Goal: Information Seeking & Learning: Find specific fact

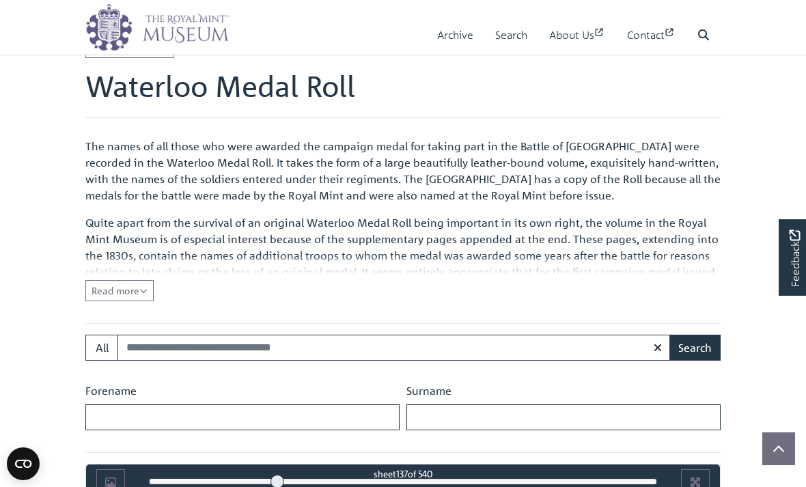
scroll to position [354, 0]
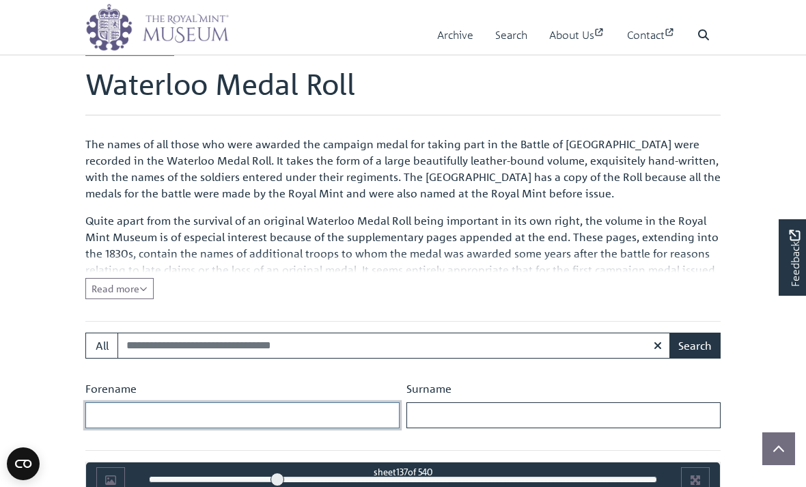
click at [154, 417] on input "Forename" at bounding box center [242, 415] width 314 height 26
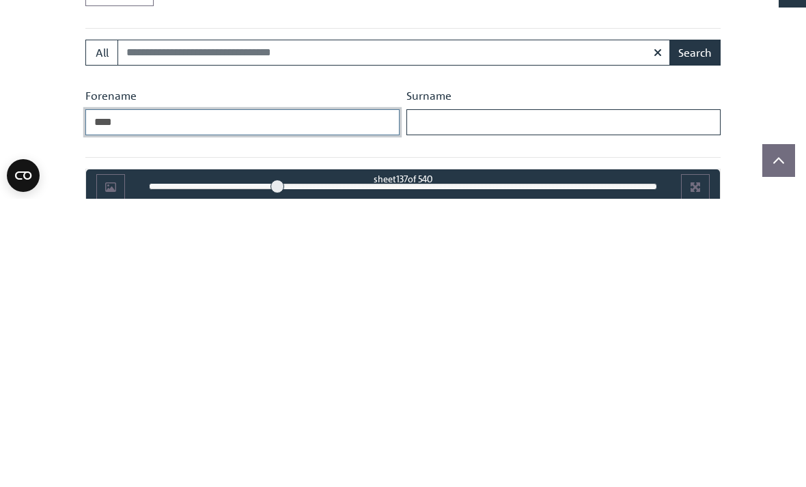
type input "****"
click at [454, 398] on input "Surname" at bounding box center [563, 411] width 314 height 26
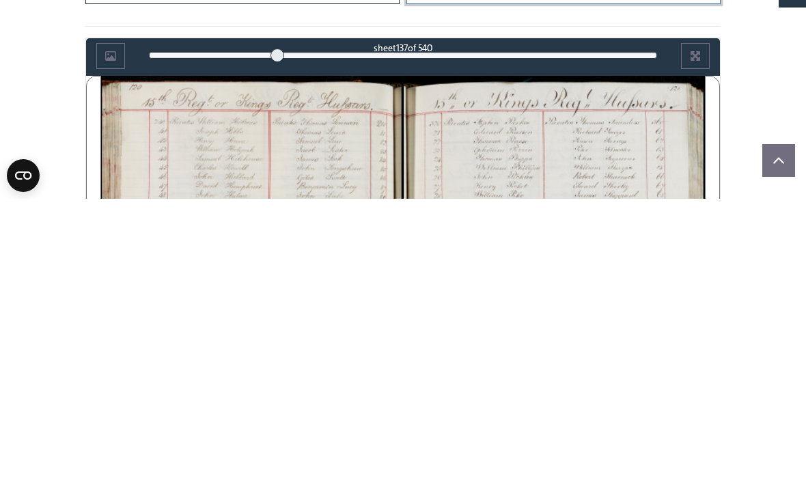
scroll to position [493, 0]
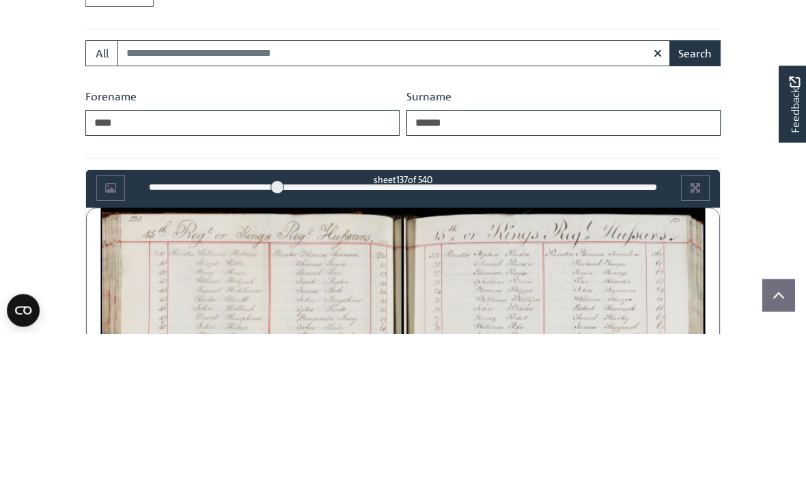
click at [704, 194] on button "Search" at bounding box center [694, 207] width 51 height 26
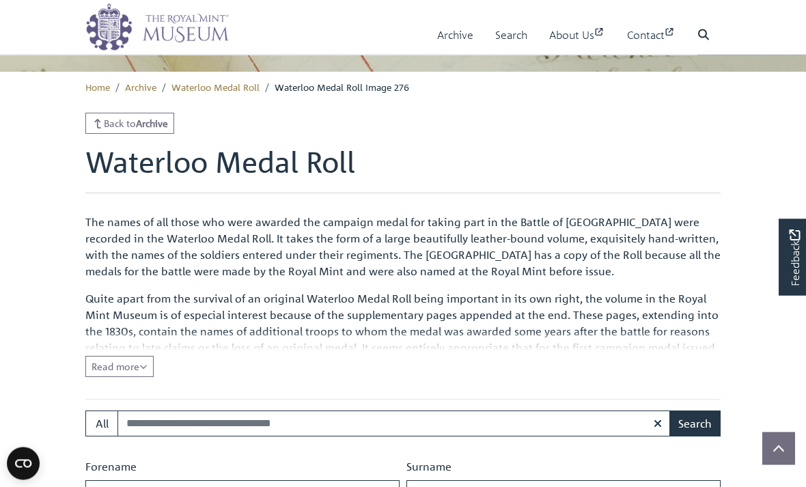
scroll to position [277, 0]
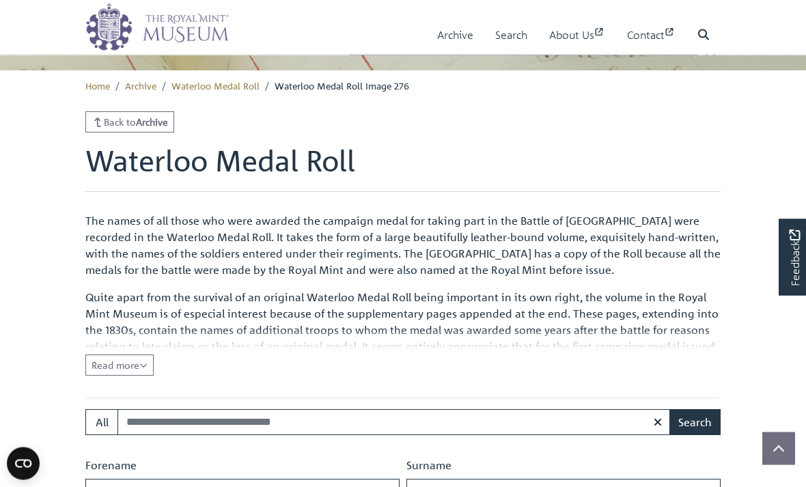
click at [146, 366] on icon "Read all of the content" at bounding box center [143, 366] width 8 height 10
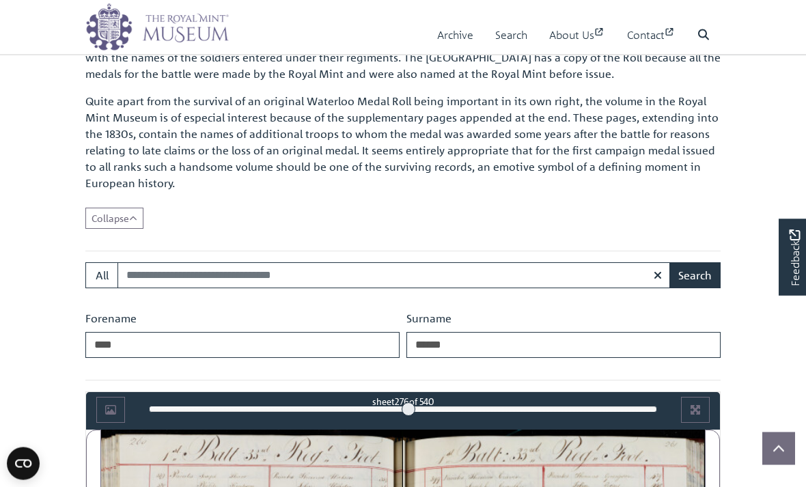
scroll to position [474, 0]
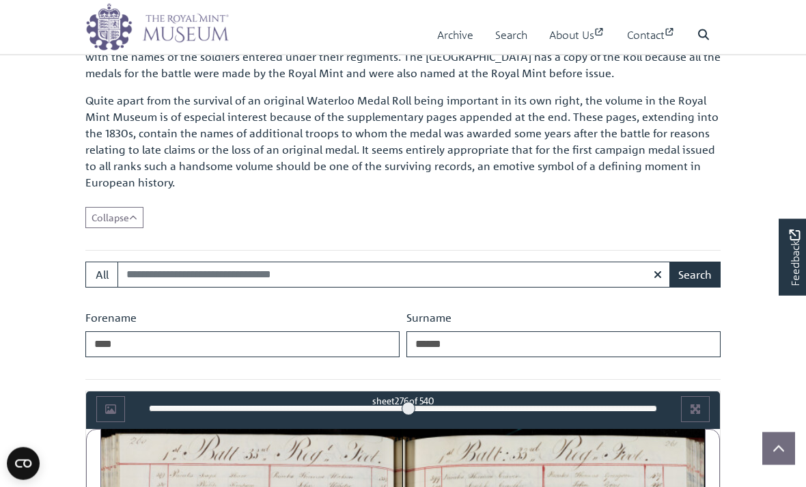
click at [707, 279] on button "Search" at bounding box center [694, 275] width 51 height 26
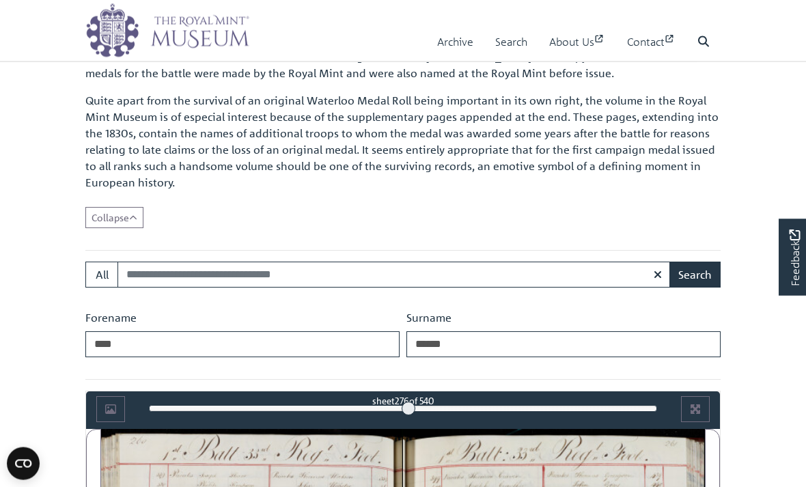
scroll to position [519, 0]
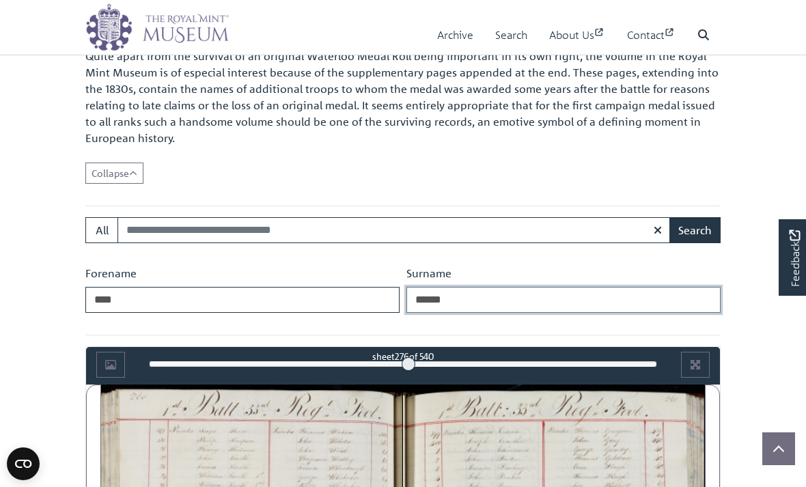
click at [472, 302] on input "******" at bounding box center [563, 300] width 314 height 26
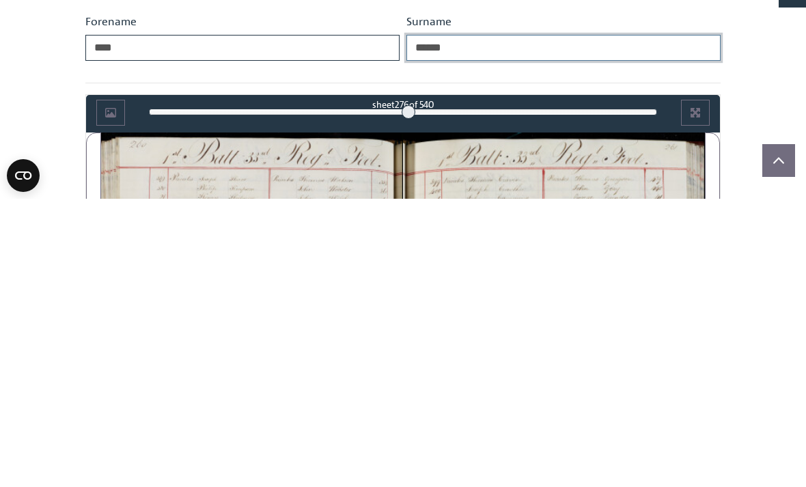
scroll to position [484, 0]
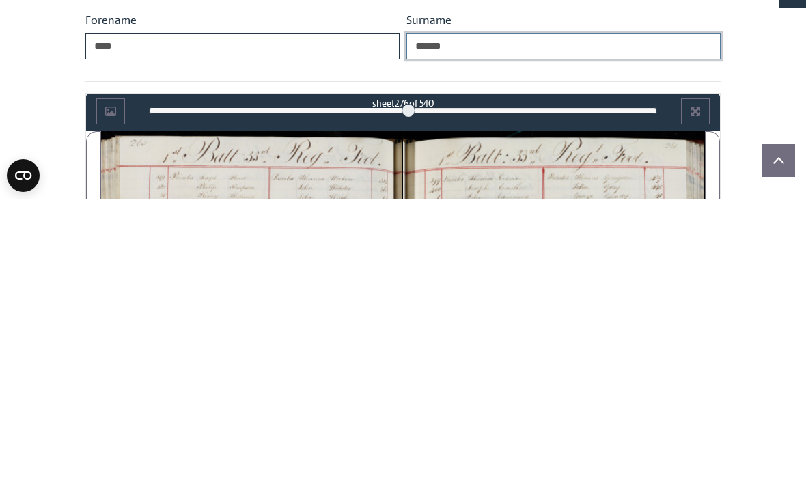
click at [408, 392] on div at bounding box center [409, 399] width 14 height 14
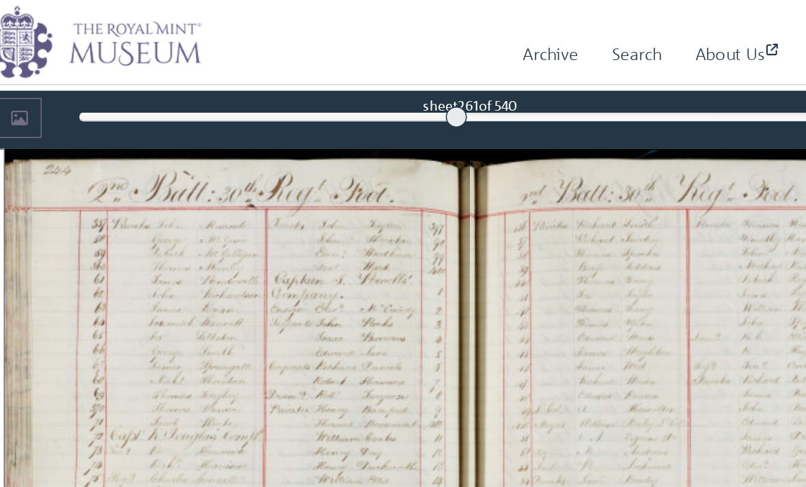
scroll to position [806, 0]
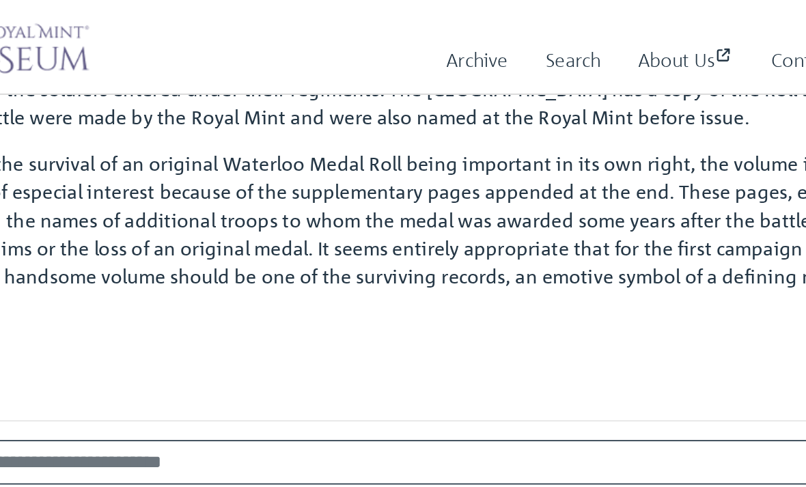
scroll to position [478, 0]
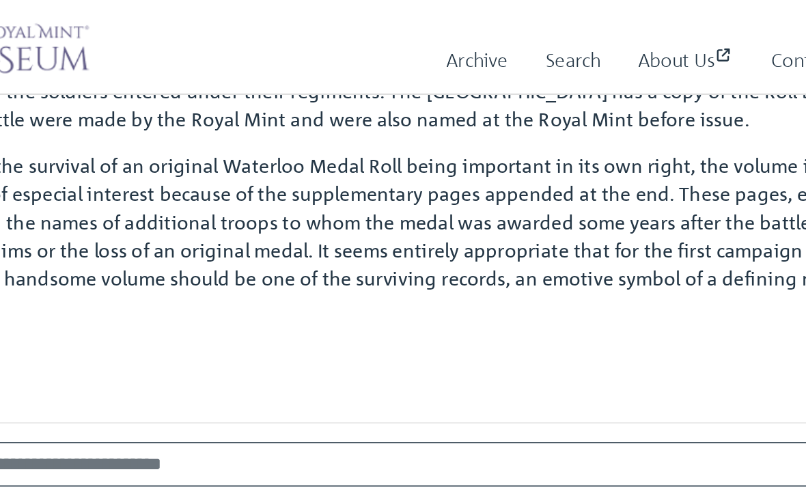
type input "******"
click at [495, 36] on link "Search" at bounding box center [511, 35] width 32 height 39
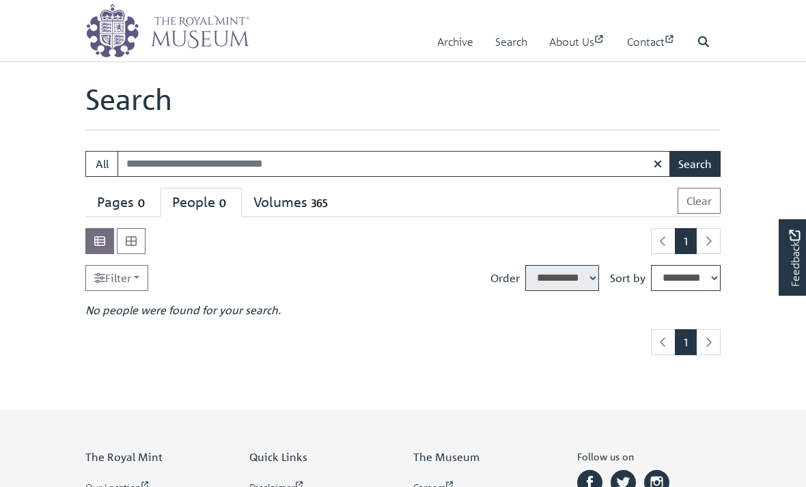
select select "****"
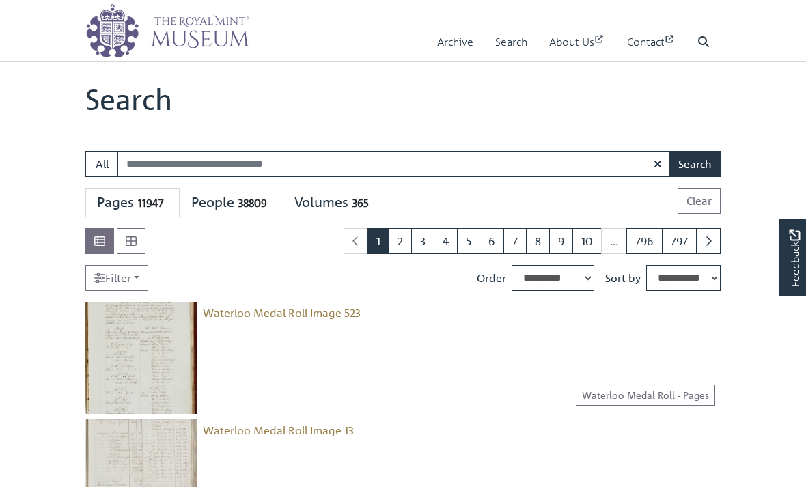
click at [800, 224] on link "Feedback" at bounding box center [792, 257] width 27 height 76
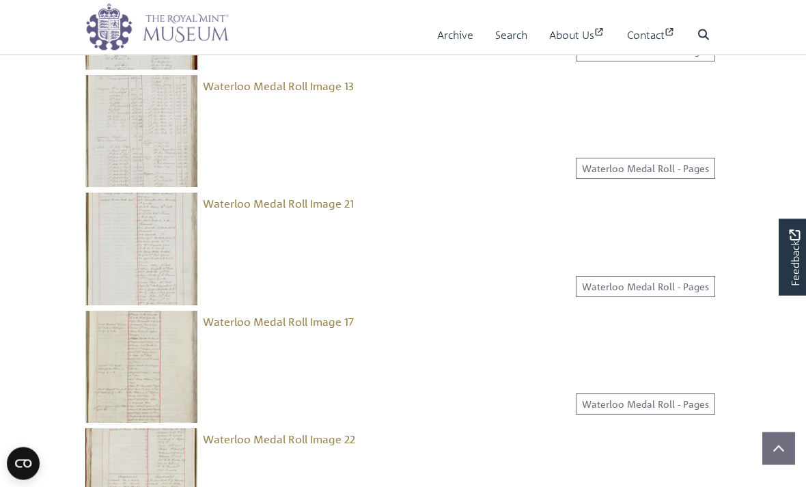
scroll to position [345, 0]
click at [668, 408] on link "Waterloo Medal Roll - Pages" at bounding box center [645, 403] width 139 height 21
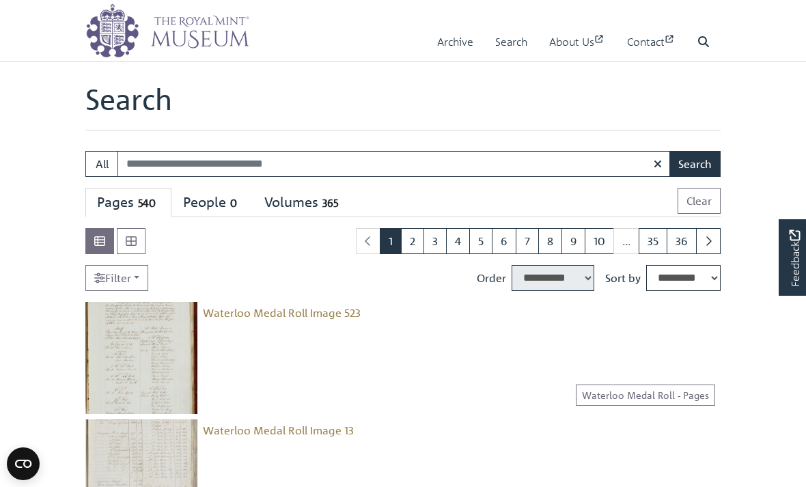
click at [296, 173] on input "Search:" at bounding box center [393, 164] width 553 height 26
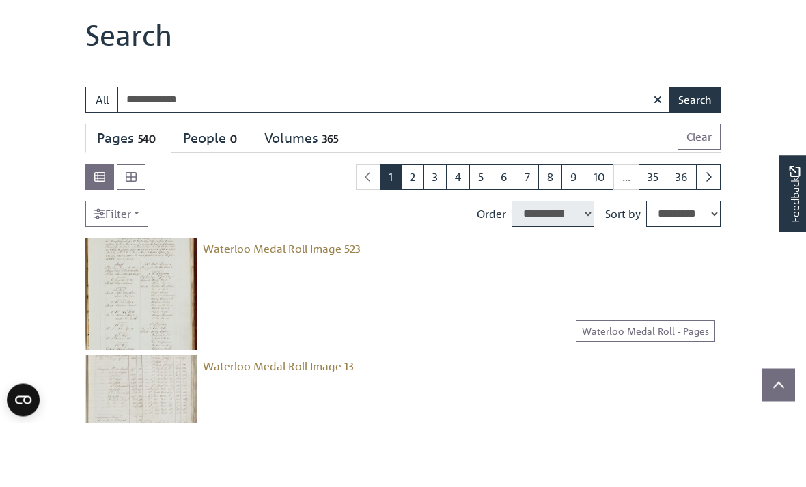
type input "**********"
click at [711, 151] on button "Search" at bounding box center [694, 164] width 51 height 26
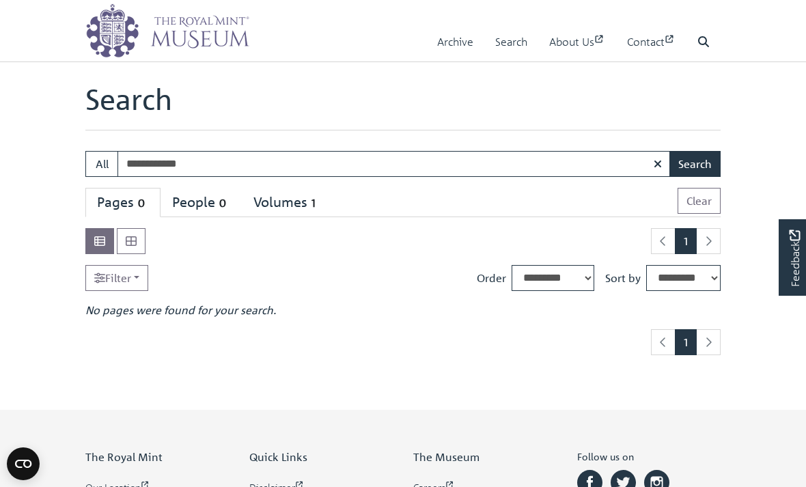
click at [206, 167] on input "**********" at bounding box center [393, 164] width 553 height 26
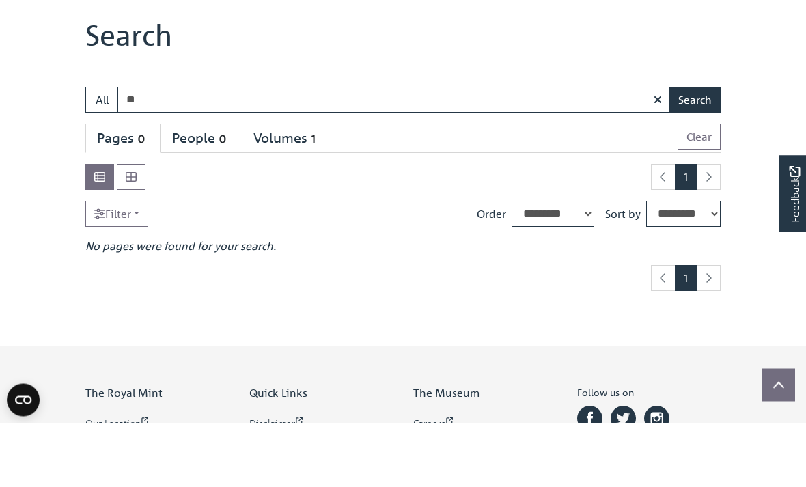
type input "*"
type input "**********"
click at [701, 151] on button "Search" at bounding box center [694, 164] width 51 height 26
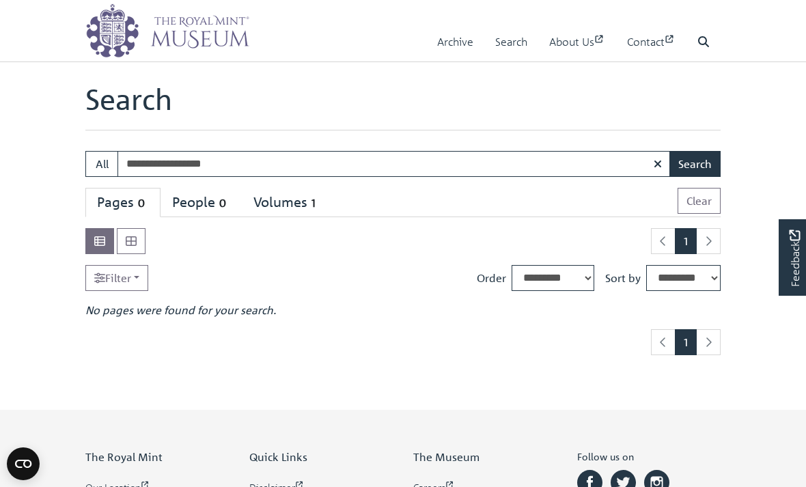
click at [244, 167] on input "**********" at bounding box center [393, 164] width 553 height 26
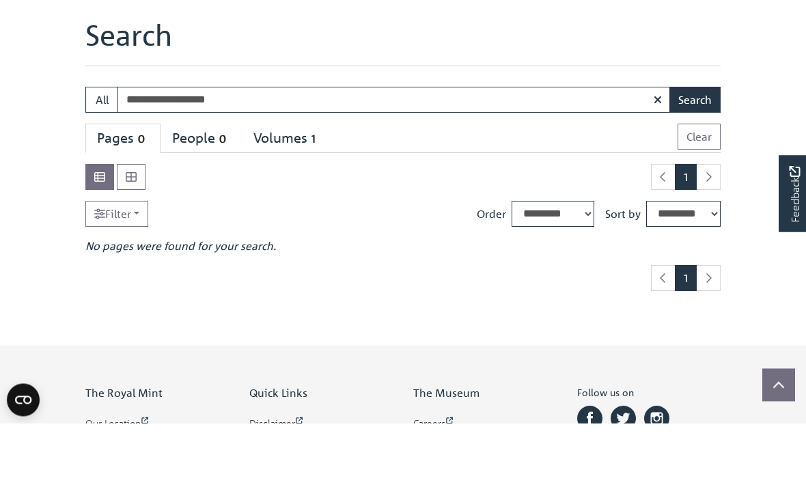
type input "**********"
click at [708, 151] on button "Search" at bounding box center [694, 164] width 51 height 26
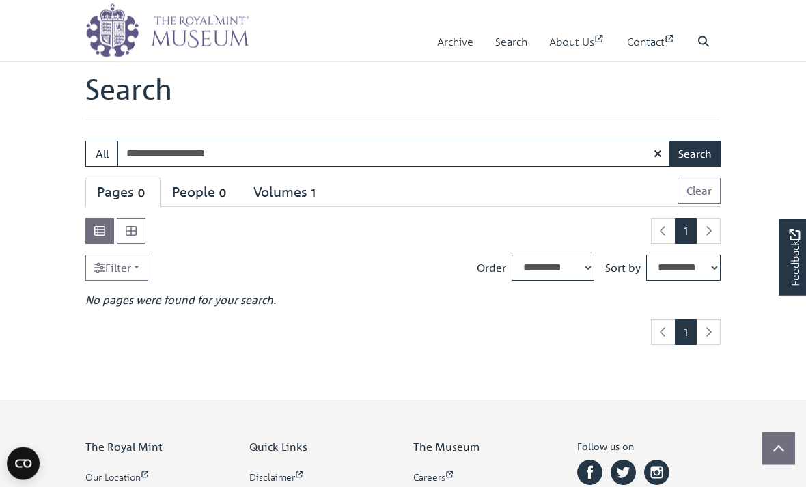
scroll to position [10, 0]
click at [245, 154] on input "**********" at bounding box center [393, 154] width 553 height 26
type input "*"
type input "**********"
click at [695, 153] on button "Search" at bounding box center [694, 154] width 51 height 26
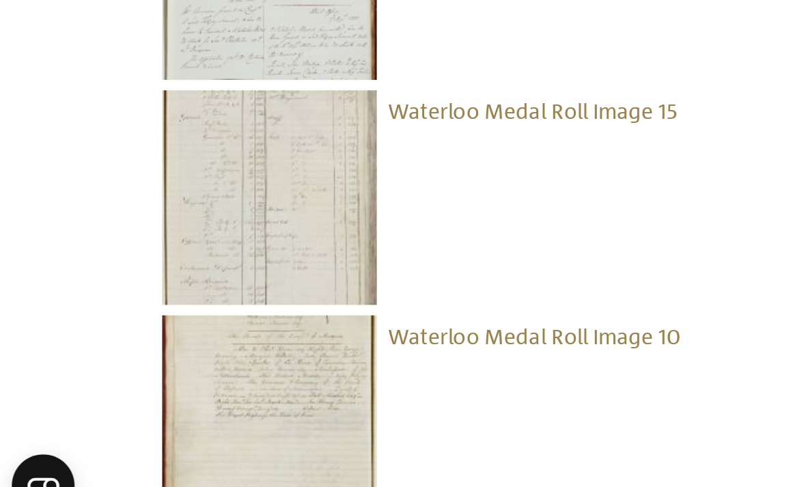
scroll to position [1222, 0]
click at [152, 257] on img at bounding box center [141, 313] width 112 height 112
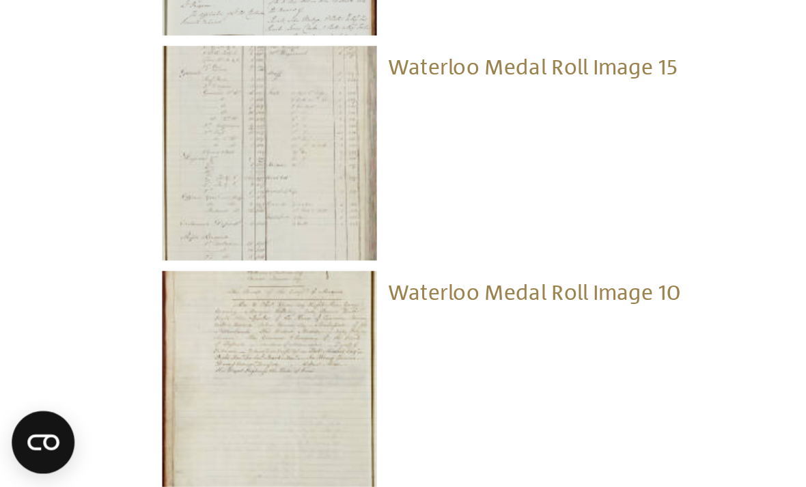
click at [158, 374] on img at bounding box center [141, 430] width 112 height 112
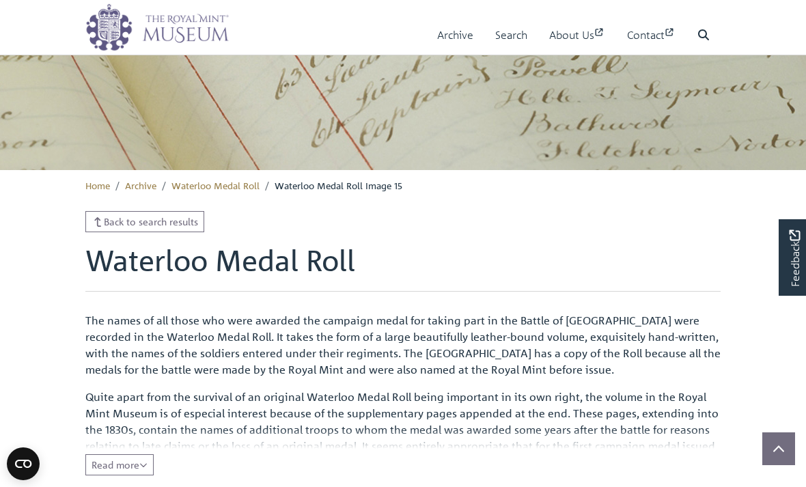
scroll to position [189, 0]
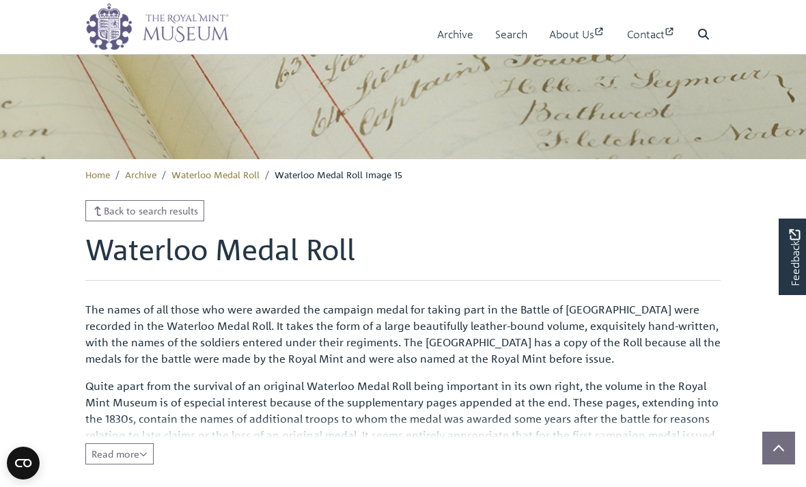
click at [135, 458] on span "Read more" at bounding box center [120, 454] width 56 height 12
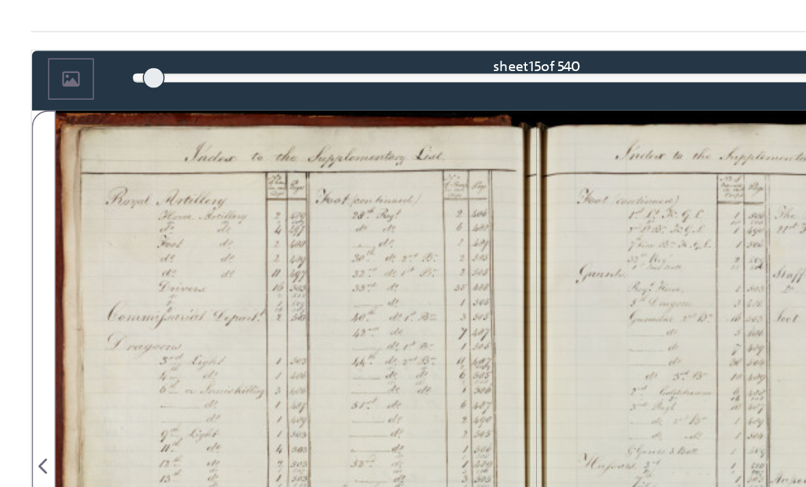
scroll to position [683, 0]
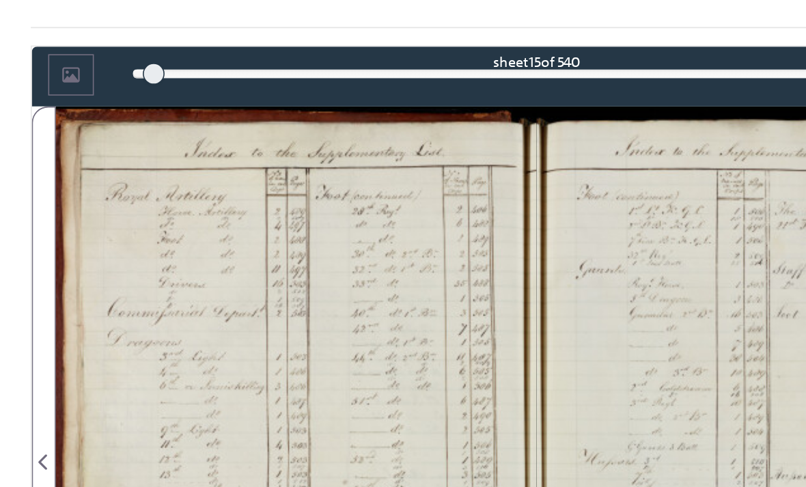
click at [141, 282] on div at bounding box center [252, 436] width 302 height 430
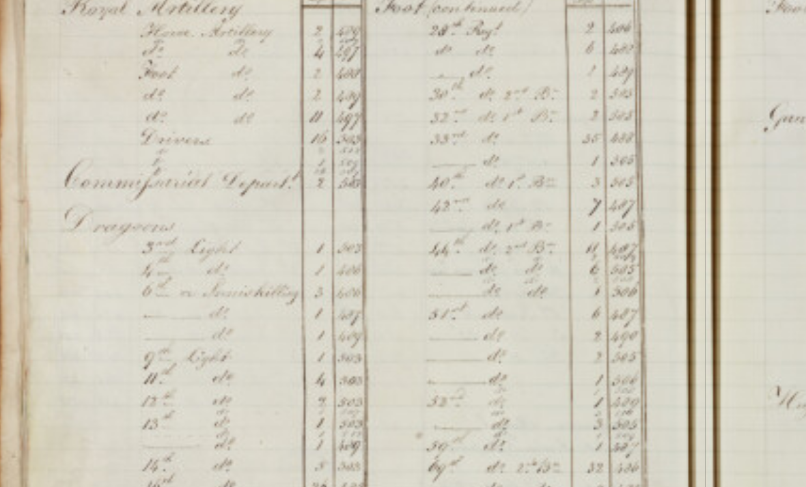
scroll to position [693, 0]
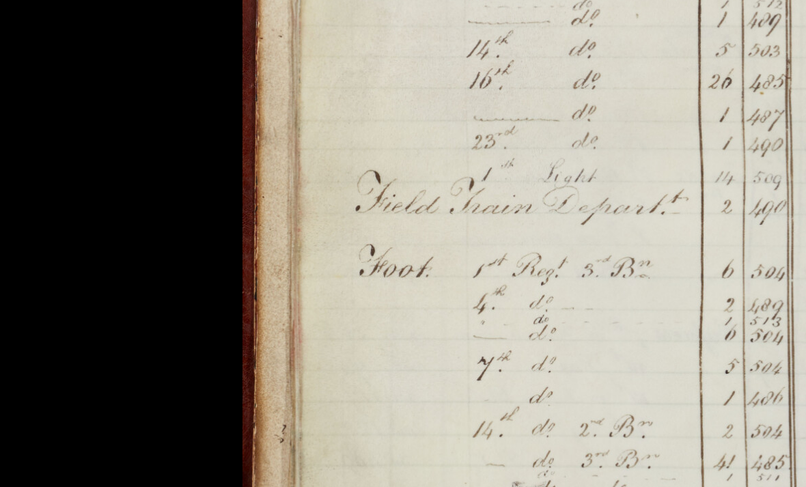
click at [218, 94] on img at bounding box center [403, 265] width 370 height 527
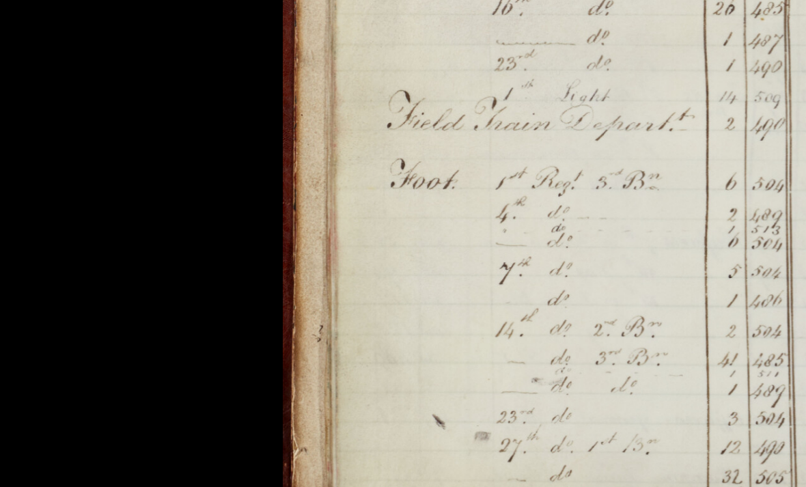
click at [232, 114] on img at bounding box center [403, 243] width 342 height 487
click at [232, 126] on img at bounding box center [403, 243] width 342 height 487
click at [97, 100] on div at bounding box center [403, 243] width 806 height 487
click at [242, 122] on img at bounding box center [403, 243] width 342 height 487
click at [232, 3] on img at bounding box center [403, 243] width 342 height 487
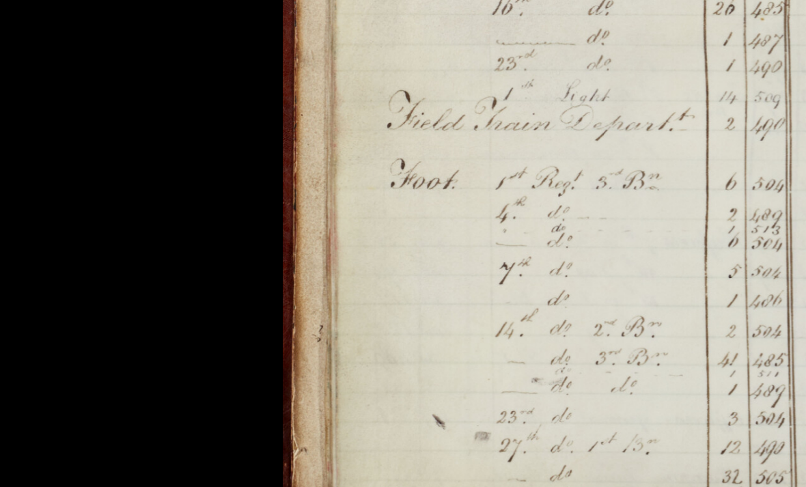
click at [40, 3] on div at bounding box center [403, 243] width 806 height 487
click at [232, 119] on img at bounding box center [403, 243] width 342 height 487
click at [232, 101] on img at bounding box center [403, 243] width 342 height 487
click at [232, 89] on img at bounding box center [403, 243] width 342 height 487
click at [66, 42] on div at bounding box center [403, 243] width 806 height 487
